Goal: Book appointment/travel/reservation

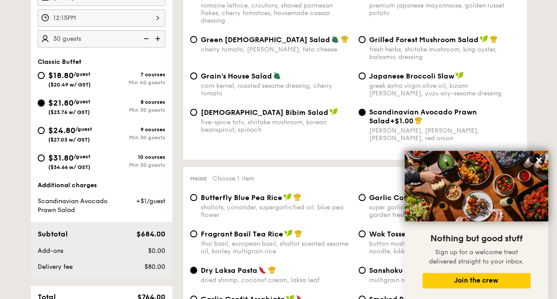
scroll to position [133, 0]
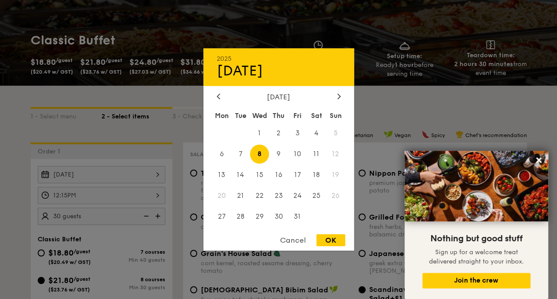
click at [117, 166] on div "Oct 08, 2025 2025 Oct 08 October 2025 Mon Tue Wed Thu Fri Sat Sun 1 2 3 4 5 6 7…" at bounding box center [102, 174] width 128 height 17
click at [81, 114] on div at bounding box center [278, 149] width 557 height 299
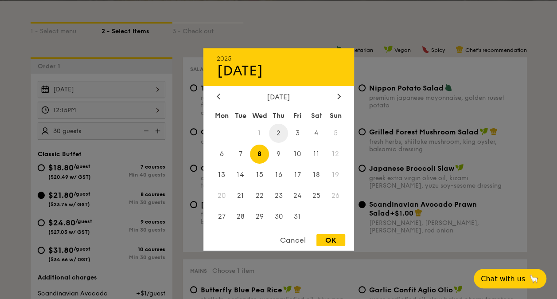
scroll to position [133, 0]
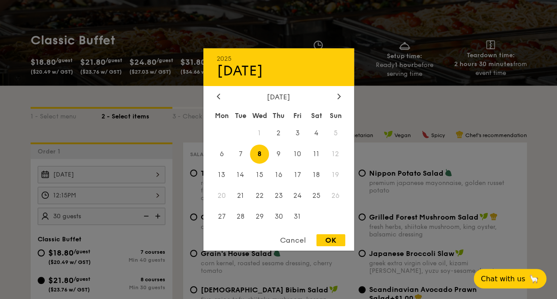
click at [260, 133] on span "1" at bounding box center [259, 133] width 19 height 19
drag, startPoint x: 260, startPoint y: 133, endPoint x: 218, endPoint y: 92, distance: 58.6
click at [218, 93] on div at bounding box center [219, 97] width 8 height 8
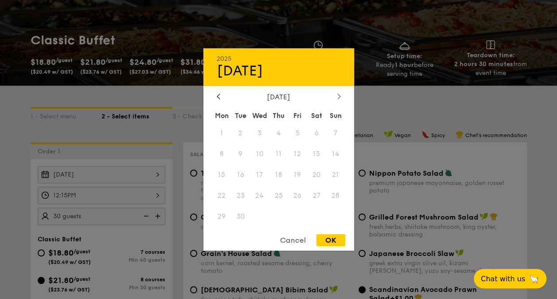
click at [339, 98] on div at bounding box center [339, 97] width 8 height 8
click at [223, 97] on div "[DATE]" at bounding box center [279, 97] width 124 height 8
click at [222, 95] on div "[DATE]" at bounding box center [279, 97] width 124 height 8
click at [220, 94] on div at bounding box center [219, 97] width 8 height 8
click at [339, 97] on icon at bounding box center [338, 96] width 3 height 5
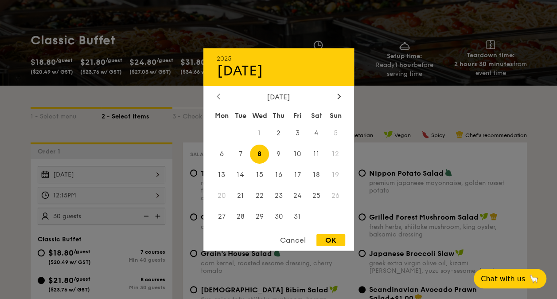
click at [217, 94] on icon at bounding box center [218, 96] width 3 height 5
click at [338, 99] on div at bounding box center [339, 97] width 8 height 8
click at [479, 166] on div at bounding box center [278, 149] width 557 height 299
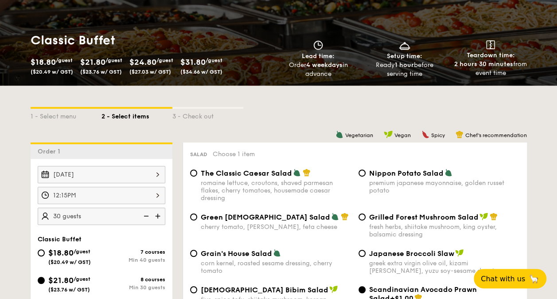
scroll to position [177, 0]
